Goal: Task Accomplishment & Management: Complete application form

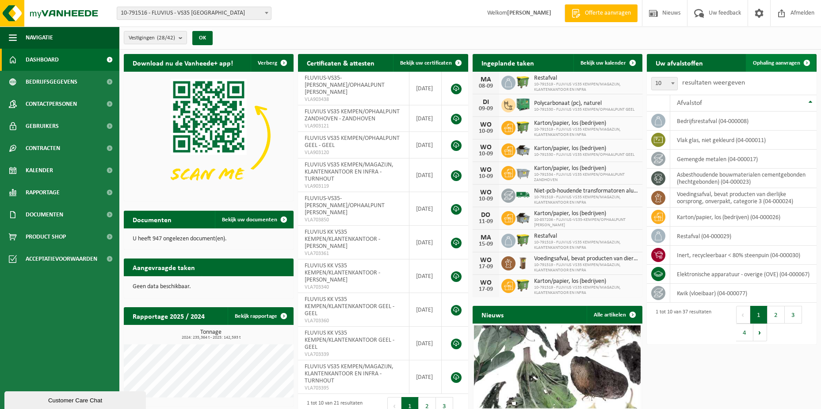
click at [773, 60] on span "Ophaling aanvragen" at bounding box center [776, 63] width 47 height 6
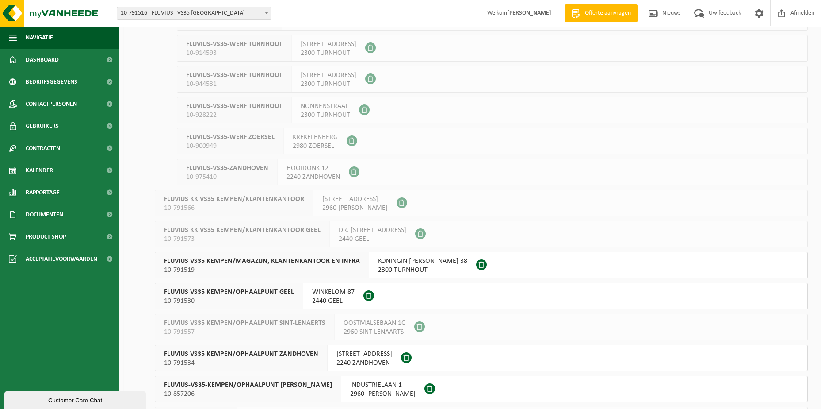
scroll to position [487, 0]
click at [381, 263] on span "KONINGIN ELISABETHLEI 38" at bounding box center [422, 259] width 89 height 9
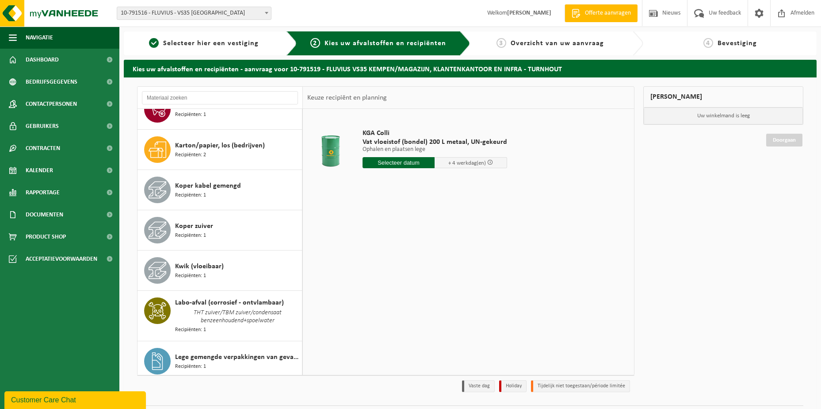
scroll to position [695, 0]
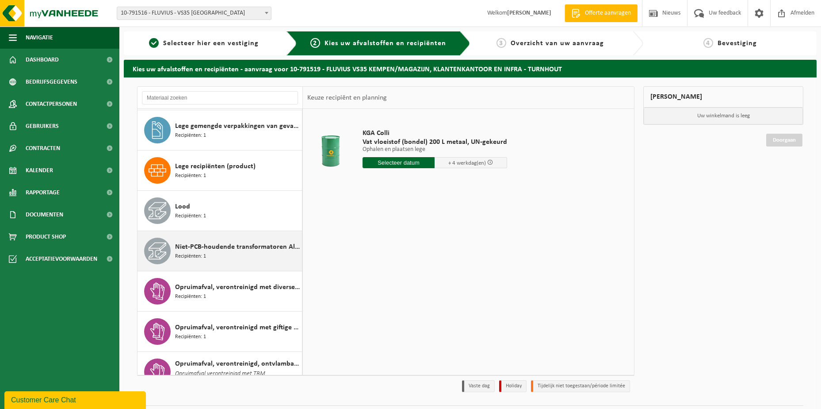
click at [237, 238] on div "Niet-PCB-houdende transformatoren Alu/Cu wikkelingen Recipiënten: 1" at bounding box center [237, 251] width 125 height 27
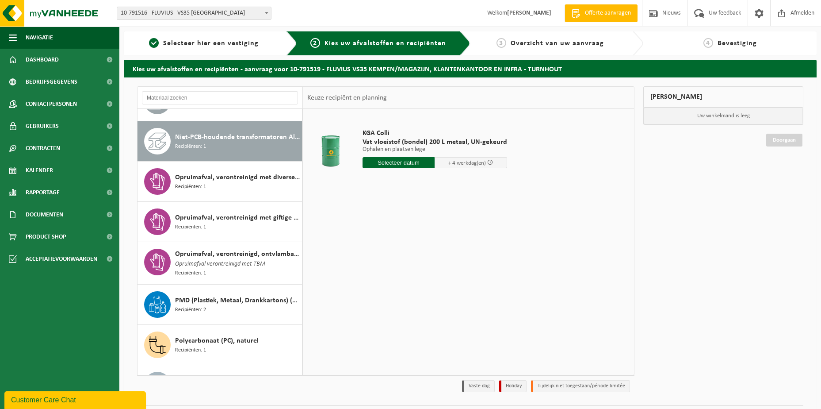
scroll to position [814, 0]
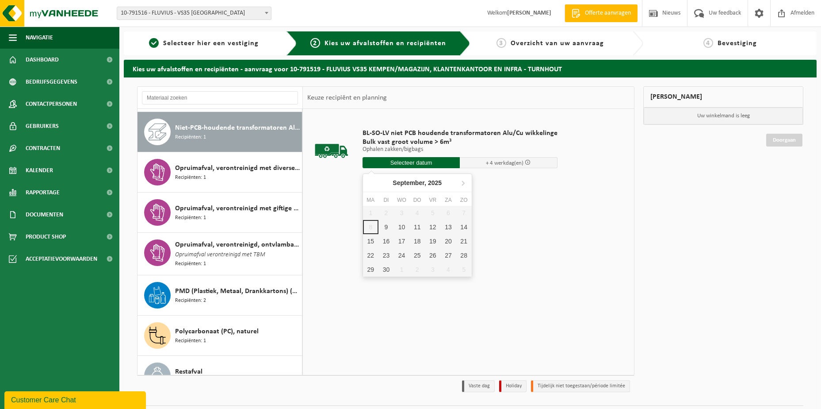
click at [390, 163] on input "text" at bounding box center [412, 162] width 98 height 11
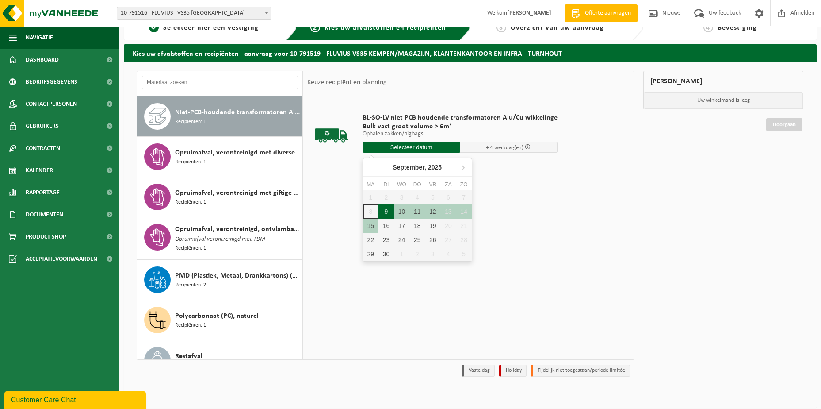
scroll to position [23, 0]
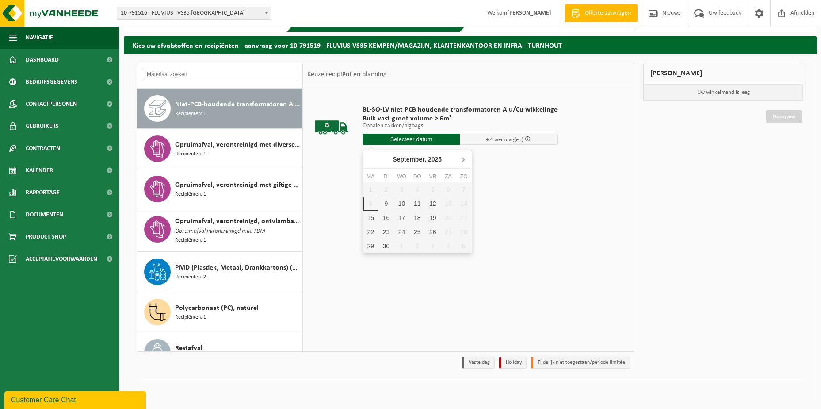
click at [465, 158] on icon at bounding box center [463, 159] width 14 height 14
click at [388, 235] on div "21" at bounding box center [386, 232] width 15 height 14
type input "Van 2025-10-21"
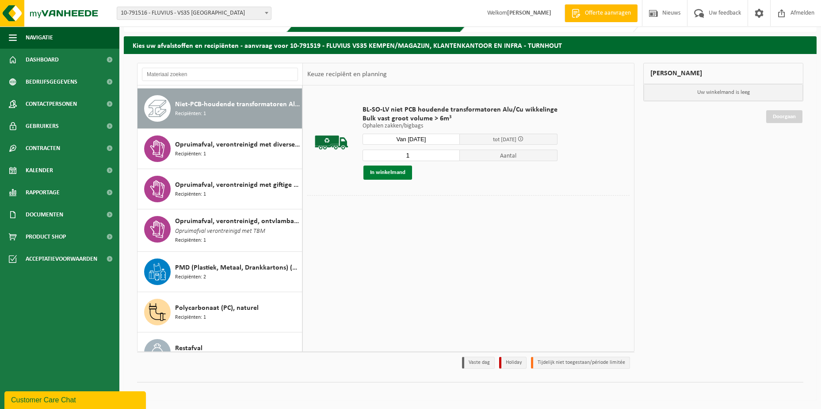
click at [398, 175] on button "In winkelmand" at bounding box center [388, 172] width 49 height 14
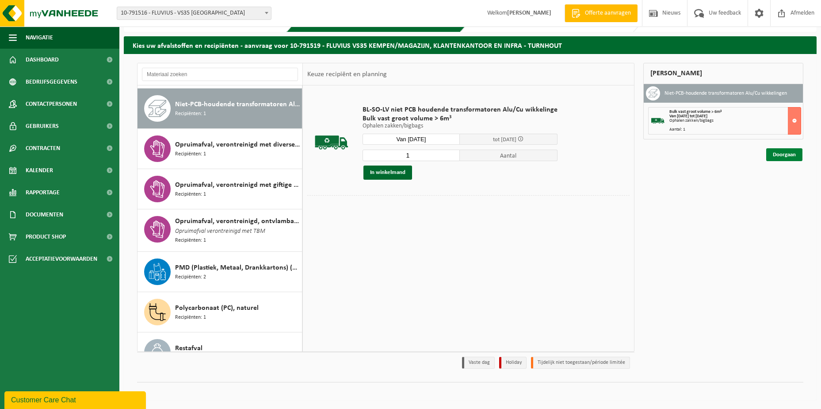
click at [774, 151] on link "Doorgaan" at bounding box center [785, 154] width 36 height 13
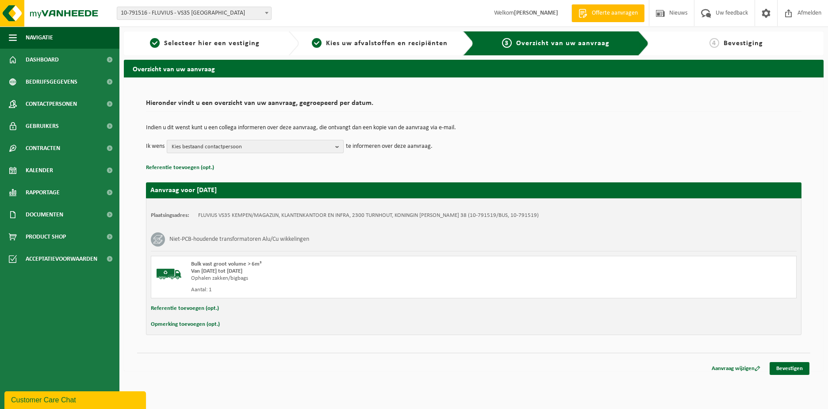
click at [339, 145] on b "button" at bounding box center [339, 146] width 8 height 12
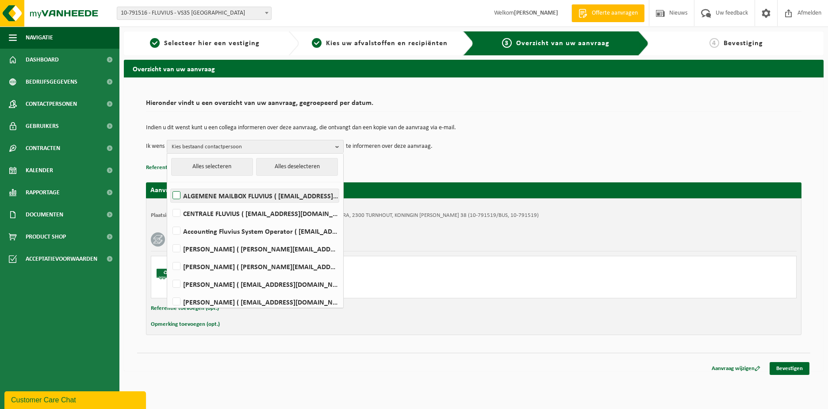
click at [275, 196] on label "ALGEMENE MAILBOX FLUVIUS ( fluvius-logistiek-afvalbeheer@fluvius.be )" at bounding box center [255, 195] width 168 height 13
click at [169, 184] on input "ALGEMENE MAILBOX FLUVIUS ( fluvius-logistiek-afvalbeheer@fluvius.be )" at bounding box center [169, 184] width 0 height 0
checkbox input "true"
click at [157, 307] on button "Referentie toevoegen (opt.)" at bounding box center [185, 309] width 68 height 12
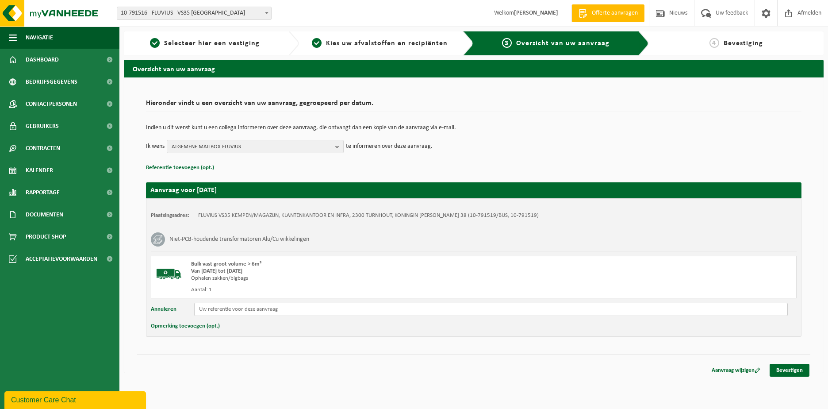
click at [206, 309] on input "text" at bounding box center [491, 309] width 594 height 13
click at [258, 311] on input "reeds in Beringen SN" at bounding box center [491, 309] width 594 height 13
paste input "53380"
click at [275, 308] on input "reeds in Beringen SN 53380" at bounding box center [491, 309] width 594 height 13
paste input "ID:554422"
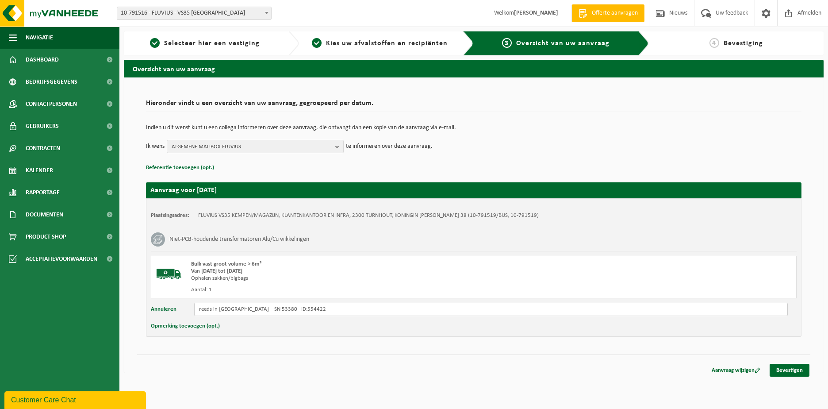
drag, startPoint x: 251, startPoint y: 297, endPoint x: 335, endPoint y: 309, distance: 84.8
click at [335, 309] on input "reeds in Beringen SN 53380 ID:554422" at bounding box center [491, 309] width 594 height 13
drag, startPoint x: 311, startPoint y: 285, endPoint x: 319, endPoint y: 307, distance: 23.0
click at [320, 307] on input "reeds in Beringen SN 53380 ID:554422 BJ :" at bounding box center [491, 309] width 594 height 13
type input "reeds in Beringen SN 53380 ID:554422 BJ : 1990"
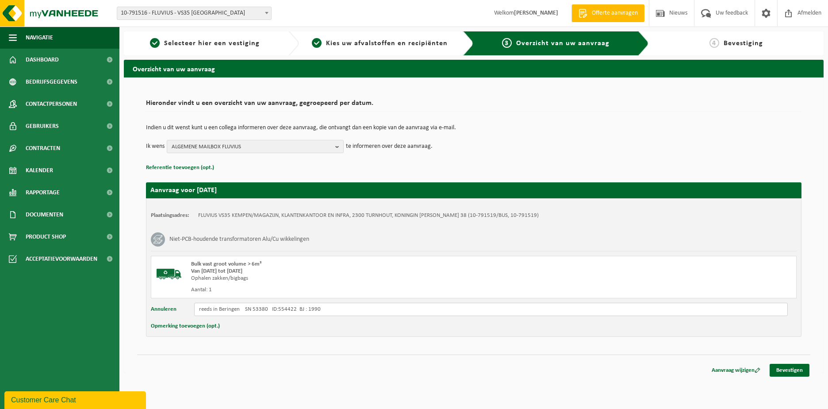
click at [335, 311] on input "reeds in Beringen SN 53380 ID:554422 BJ : 1990" at bounding box center [491, 309] width 594 height 13
type input "reeds in Beringen SN 53380 ID:554422 BJ : 1990 400kVA Slopen"
click at [783, 371] on link "Bevestigen" at bounding box center [790, 370] width 40 height 13
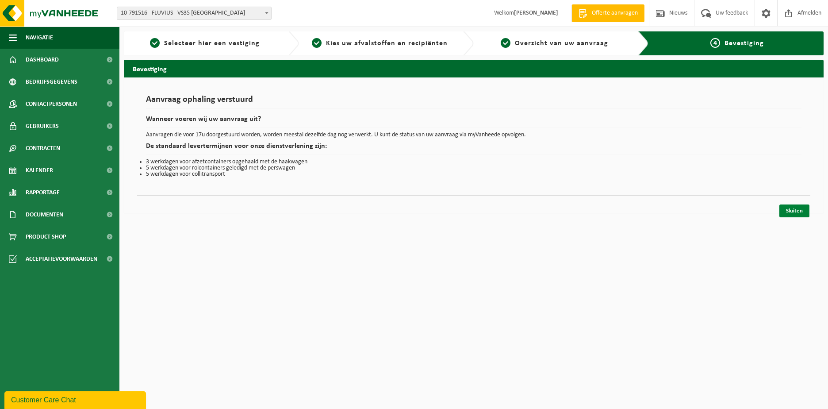
click at [787, 207] on link "Sluiten" at bounding box center [794, 210] width 30 height 13
